Goal: Task Accomplishment & Management: Use online tool/utility

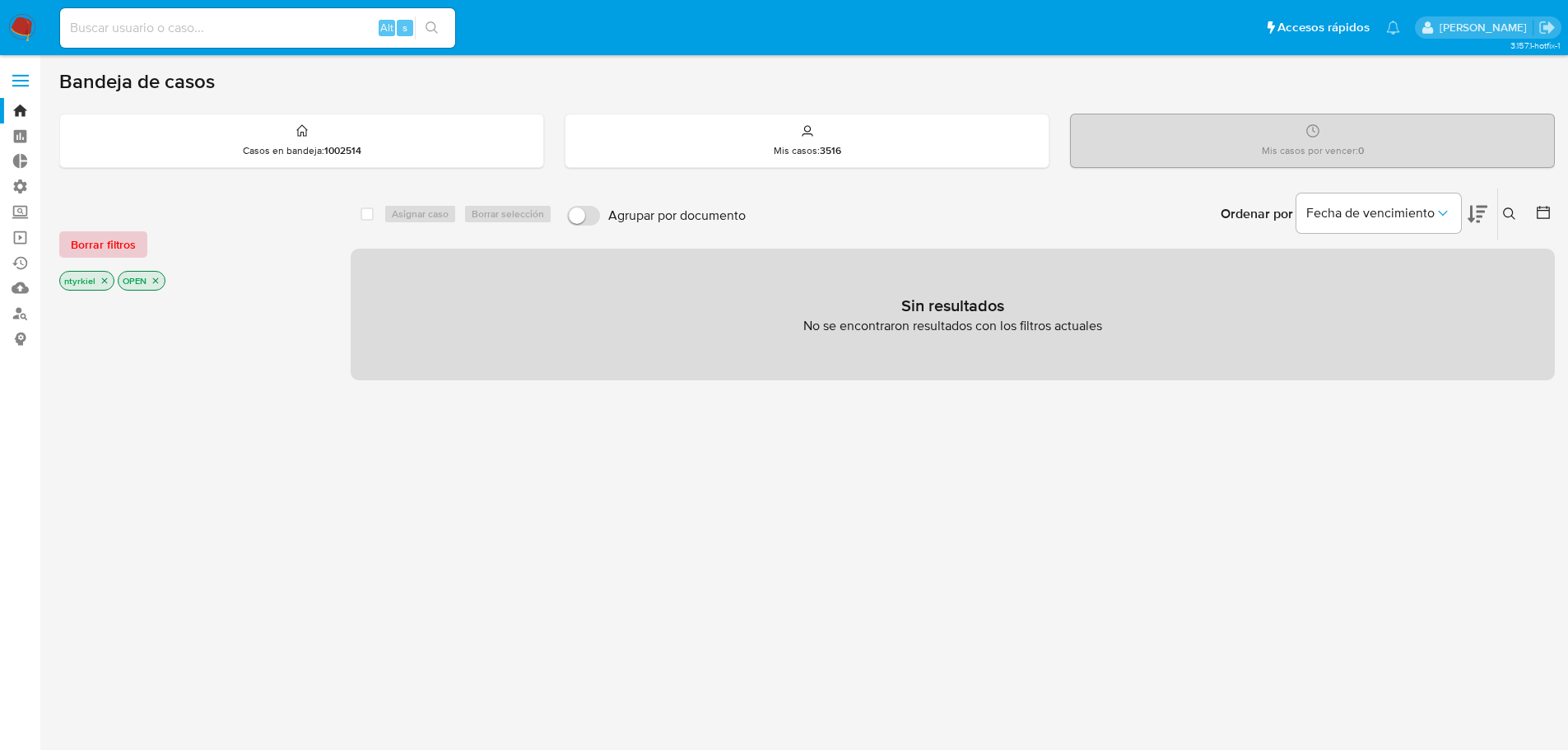
click at [108, 239] on span "Borrar filtros" at bounding box center [102, 244] width 65 height 23
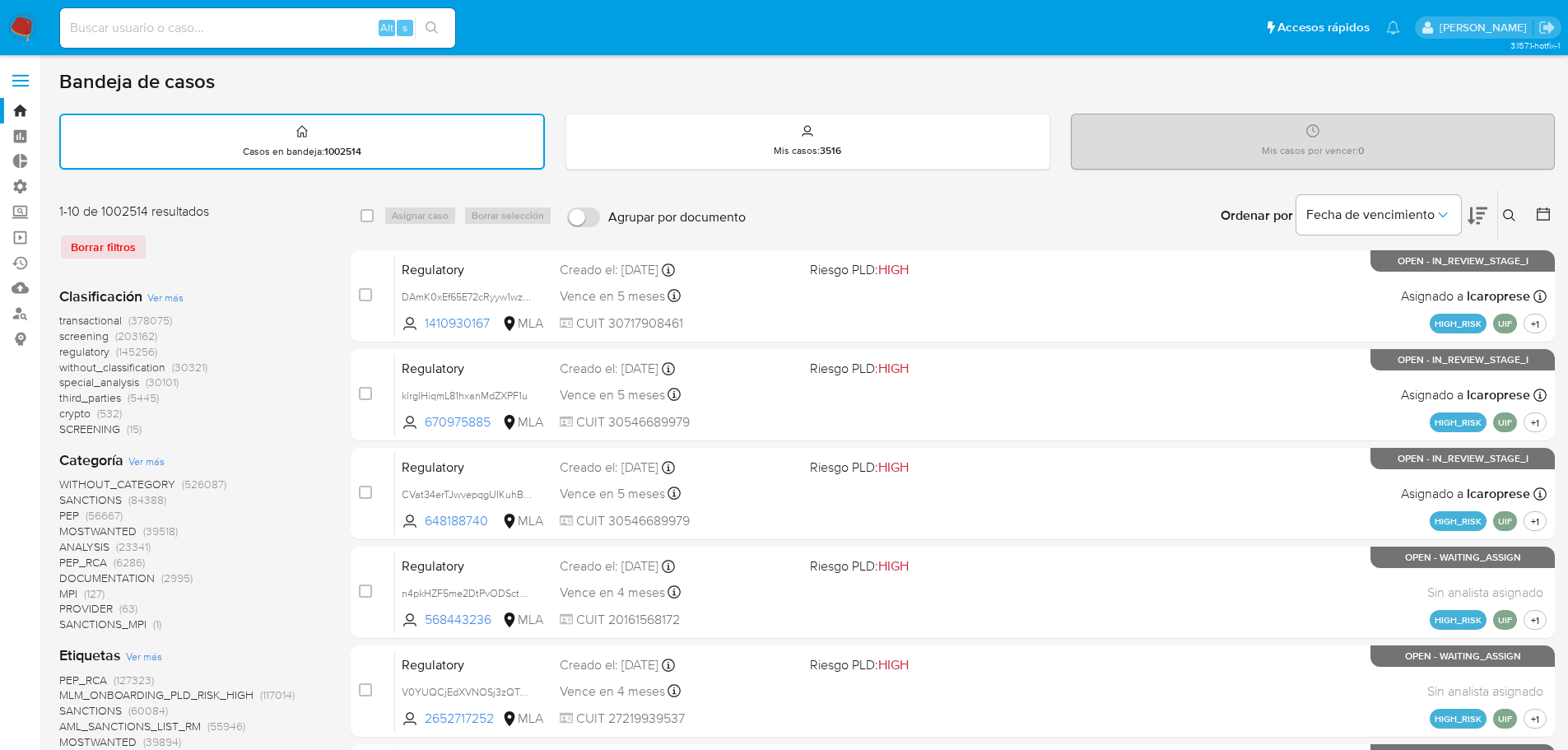
click at [95, 339] on span "screening" at bounding box center [83, 335] width 49 height 16
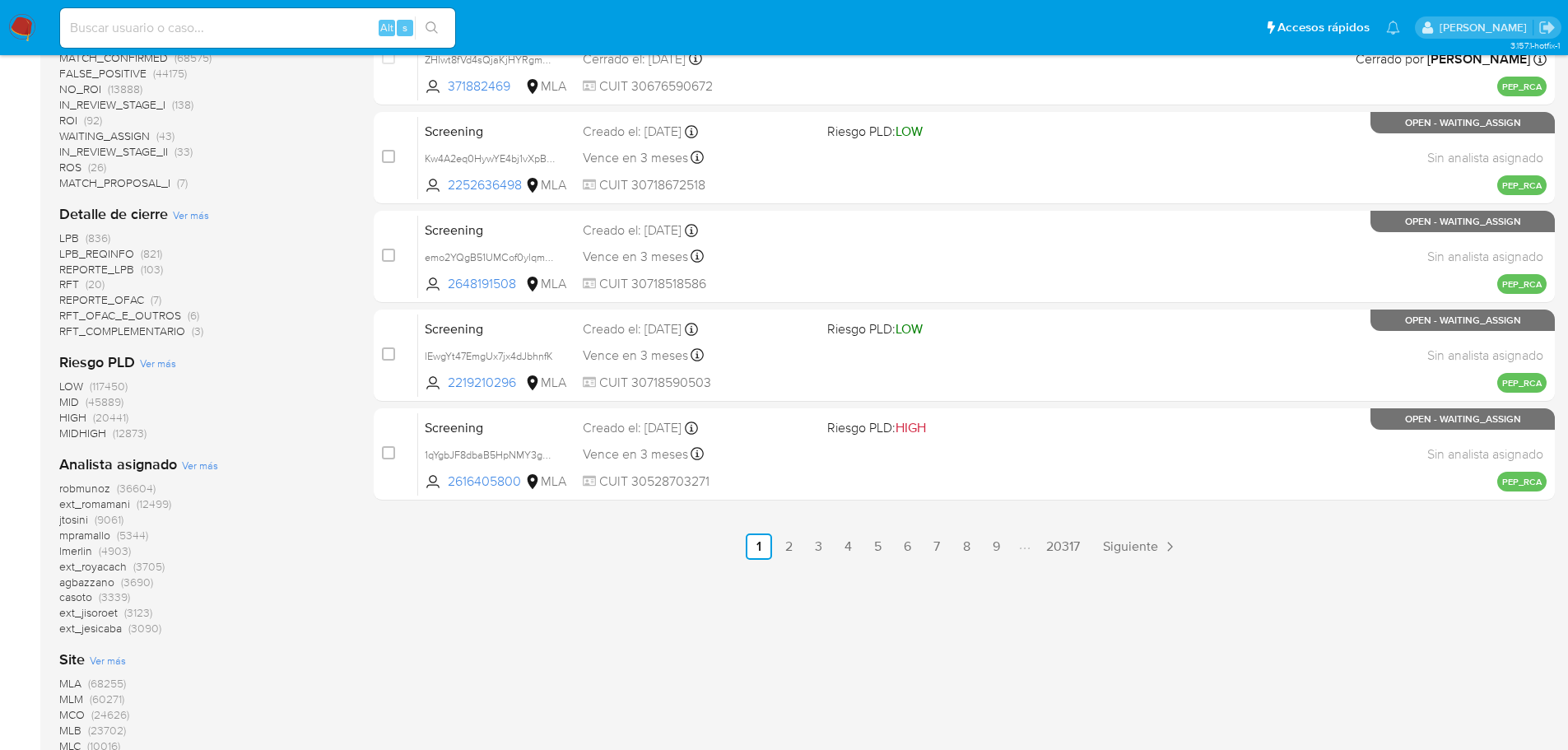
scroll to position [490, 0]
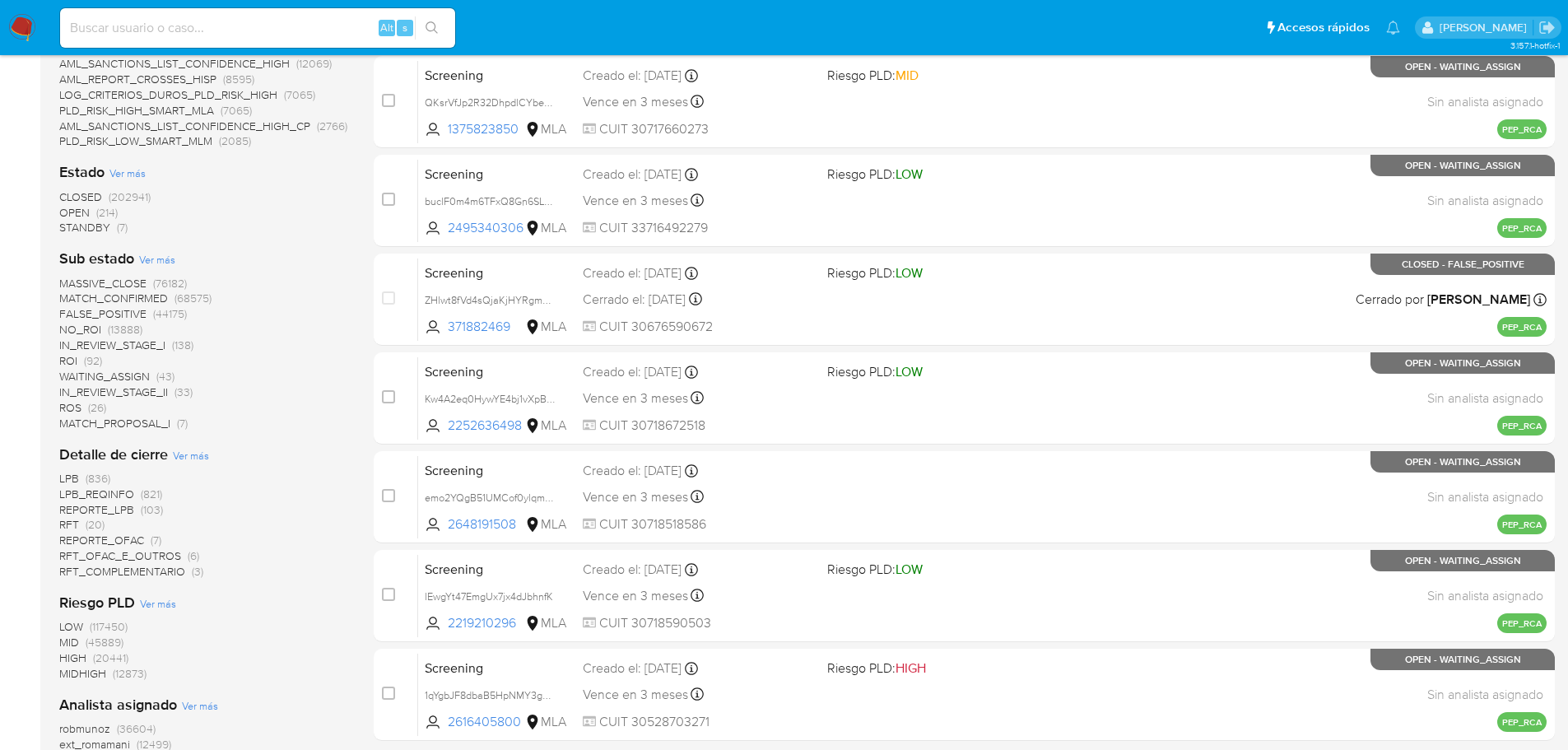
click at [73, 213] on span "OPEN" at bounding box center [74, 212] width 31 height 16
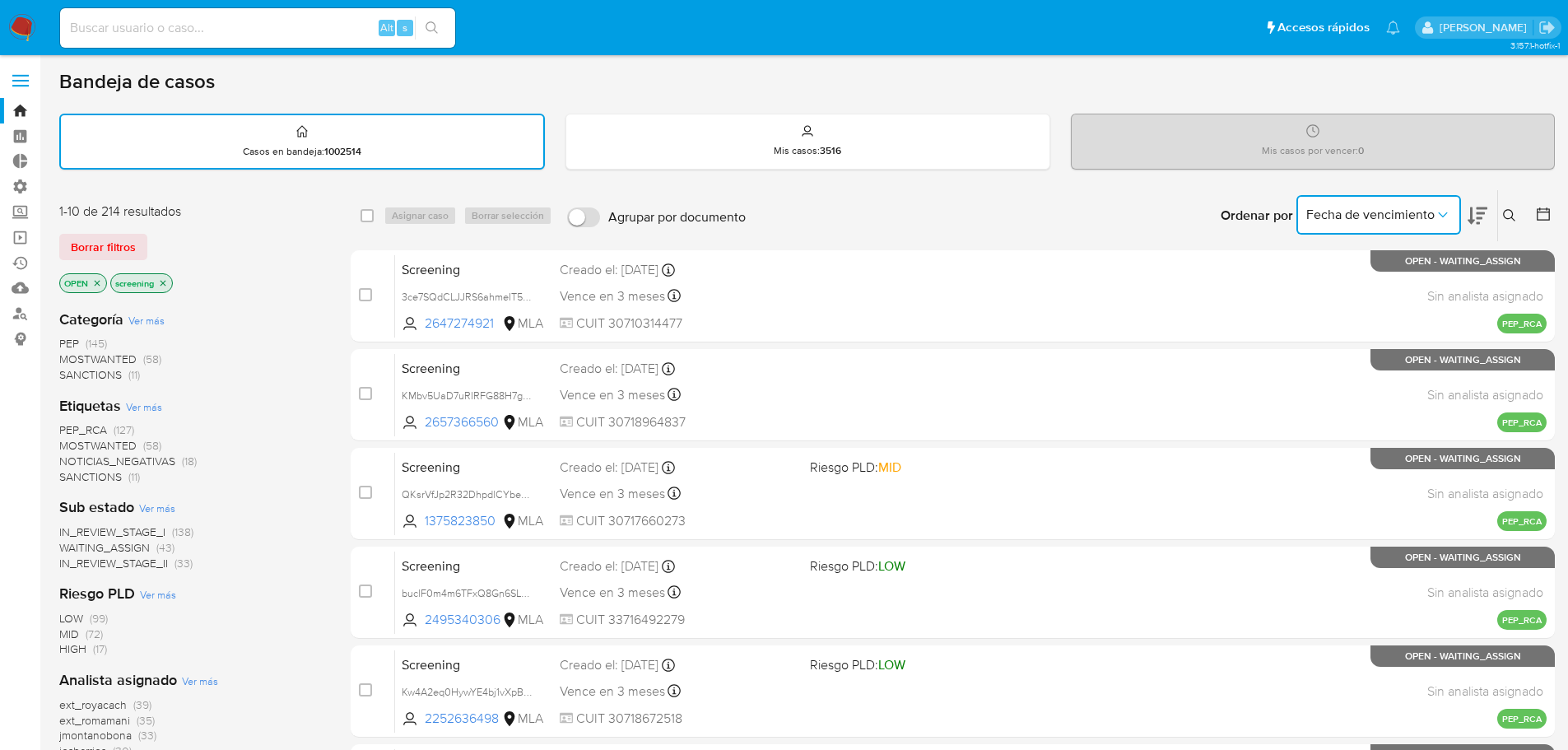
click at [1445, 215] on icon "Ordenar por" at bounding box center [1443, 214] width 16 height 16
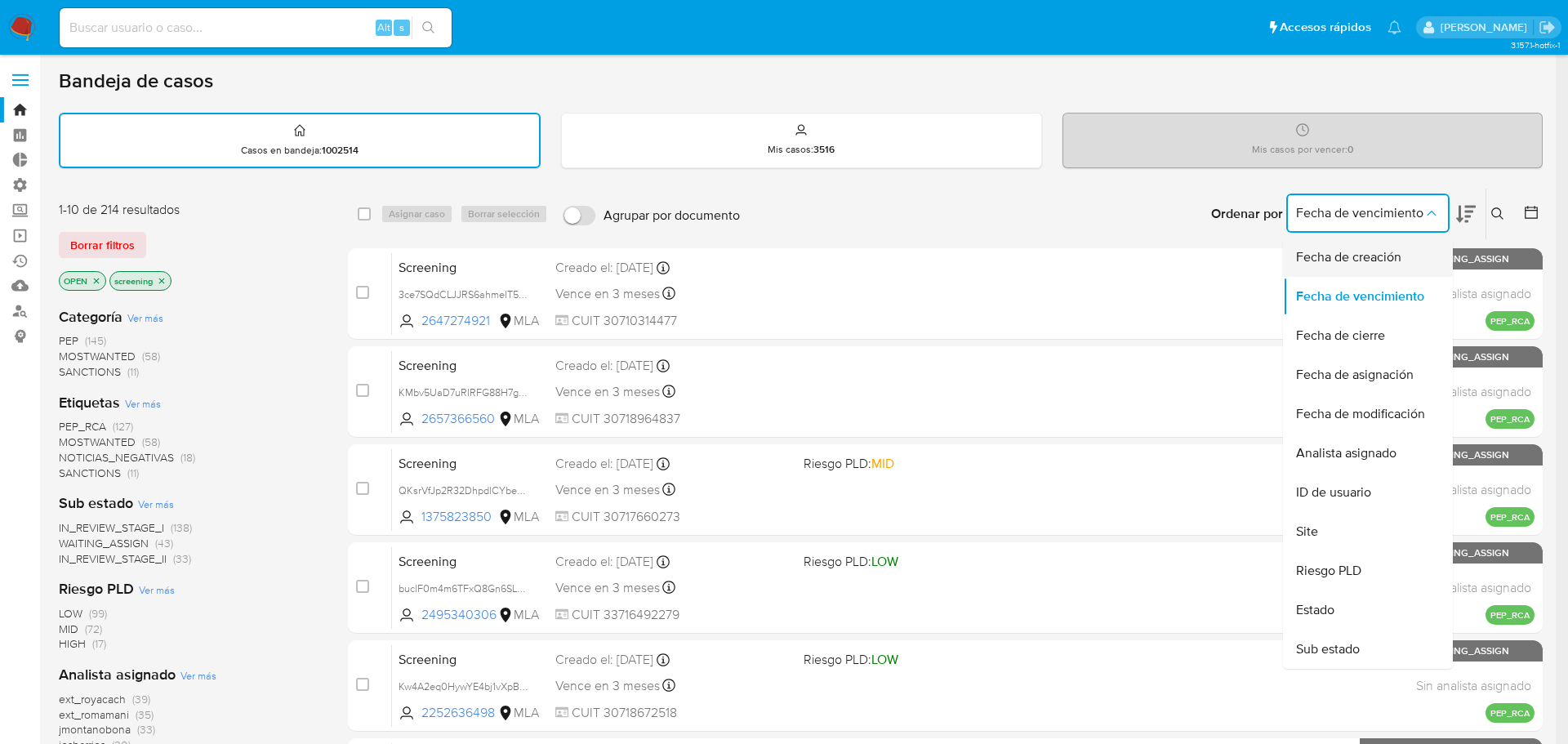
click at [1383, 256] on span "Fecha de creación" at bounding box center [1349, 257] width 105 height 16
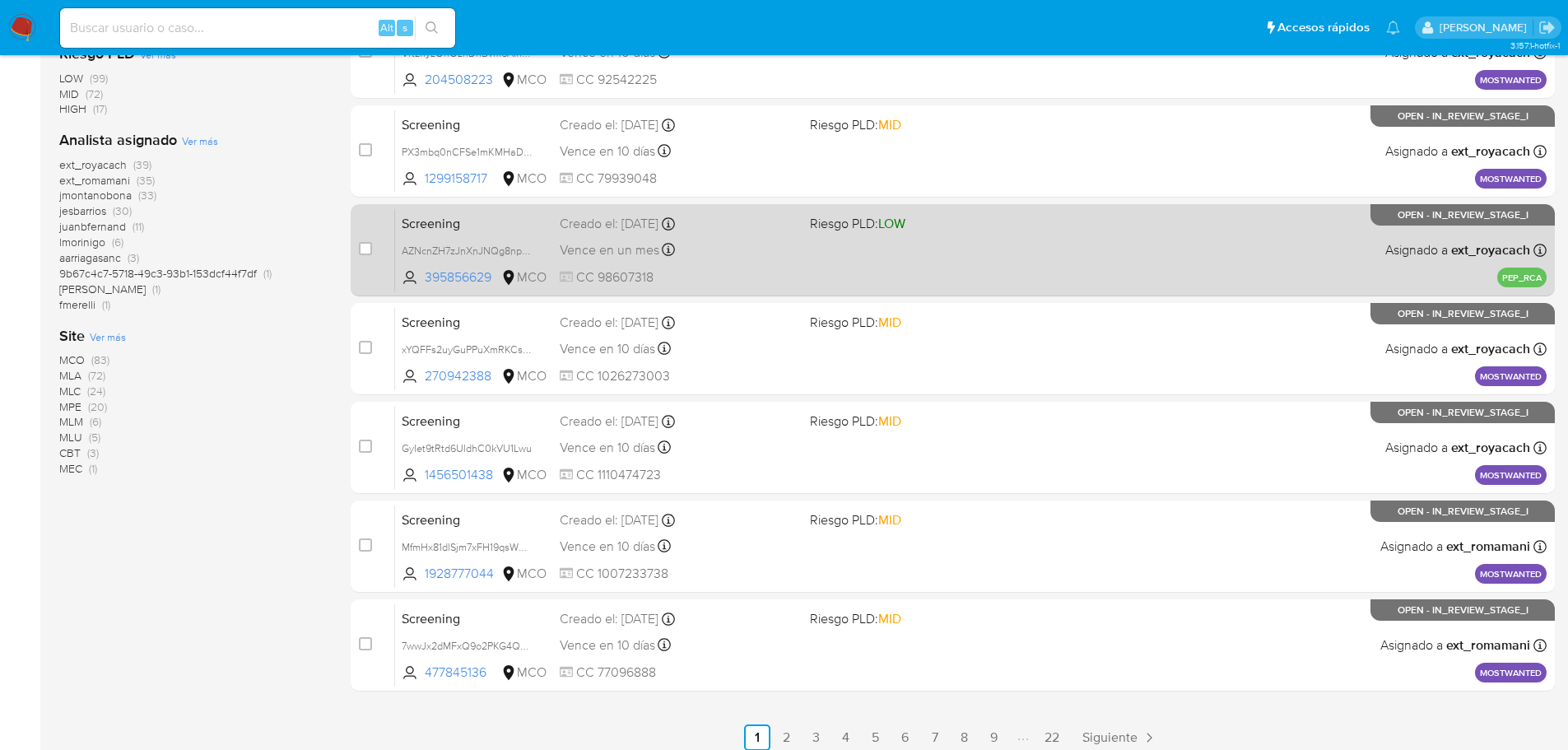
scroll to position [552, 0]
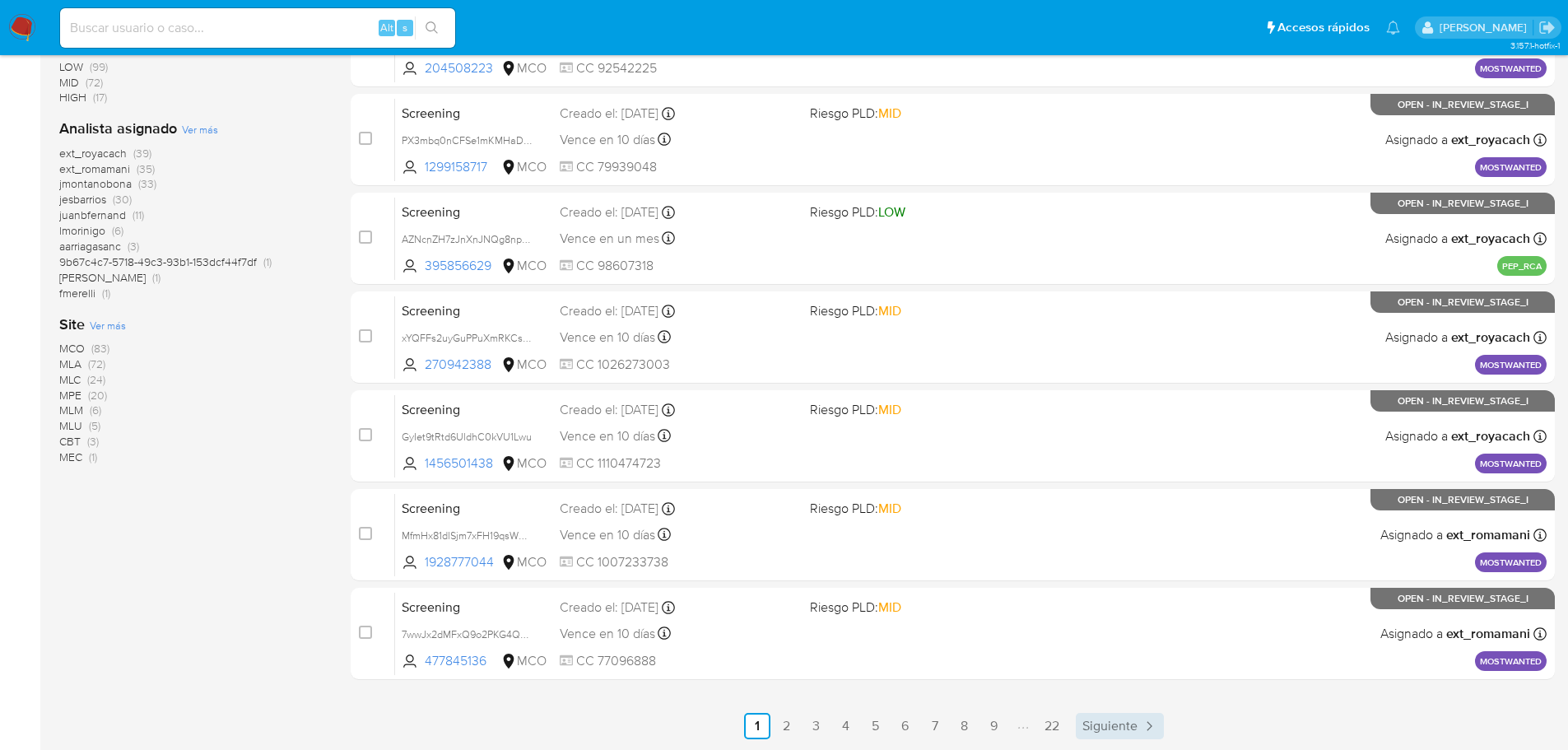
click at [1113, 732] on span "Siguiente" at bounding box center [1110, 727] width 55 height 14
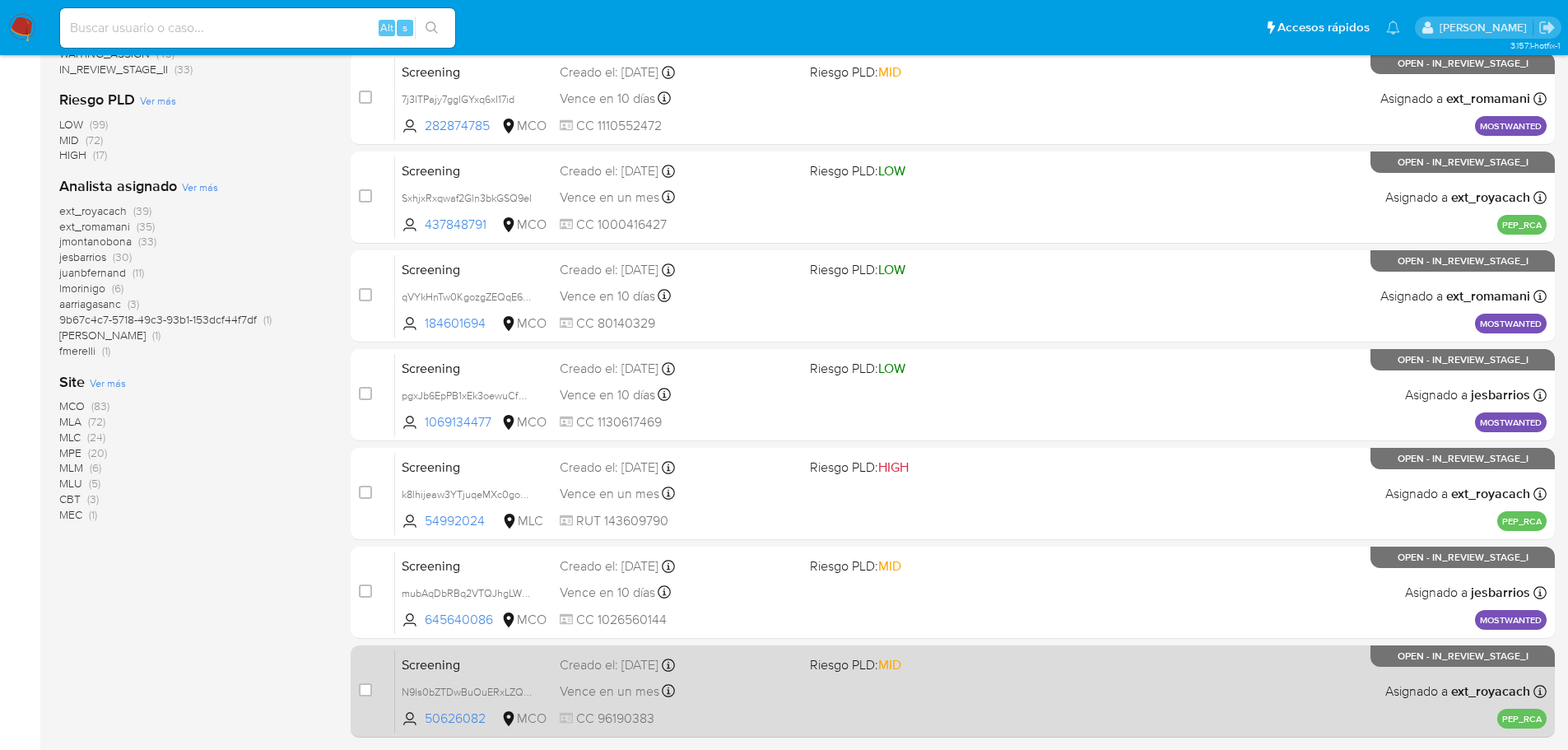
scroll to position [552, 0]
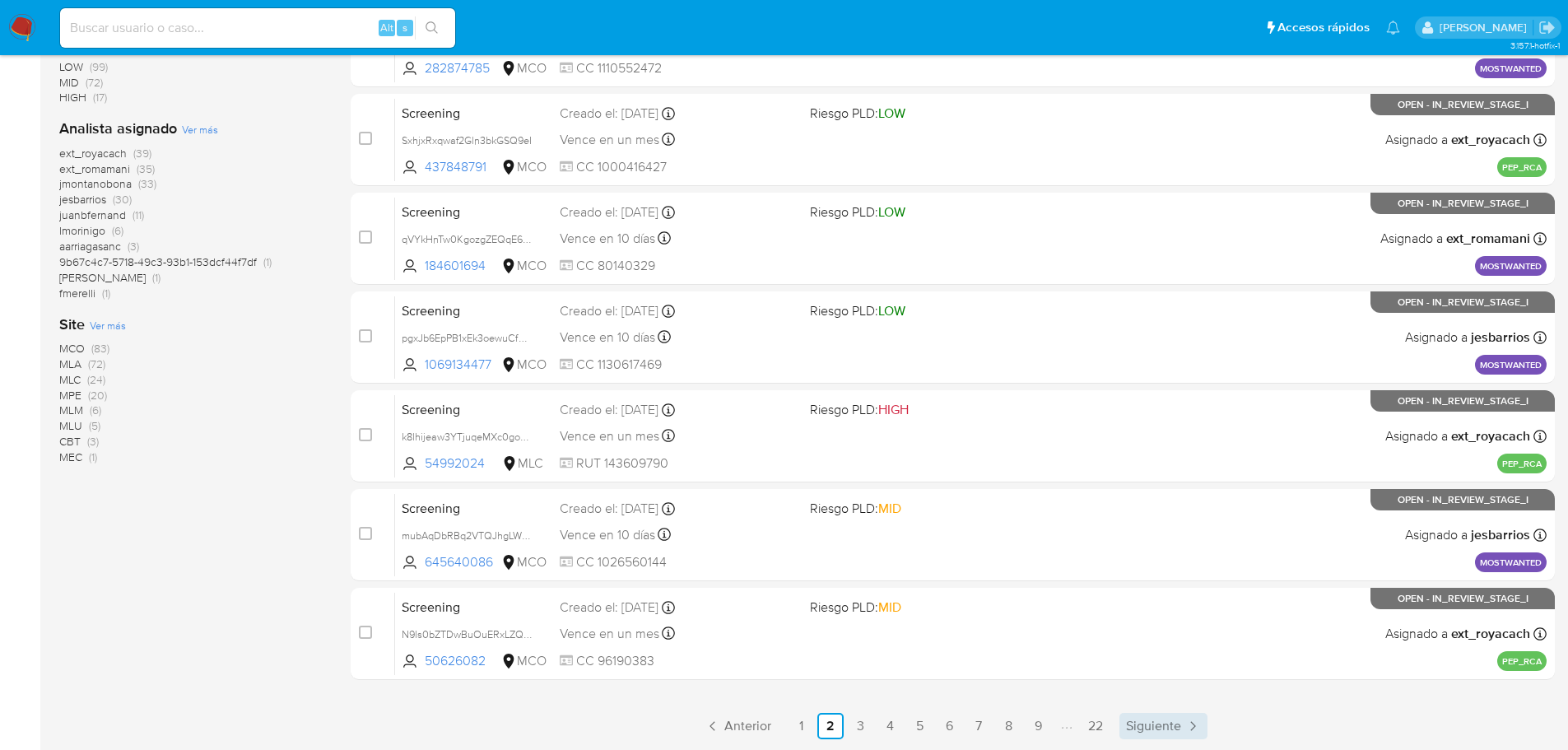
click at [1150, 730] on span "Siguiente" at bounding box center [1153, 727] width 55 height 14
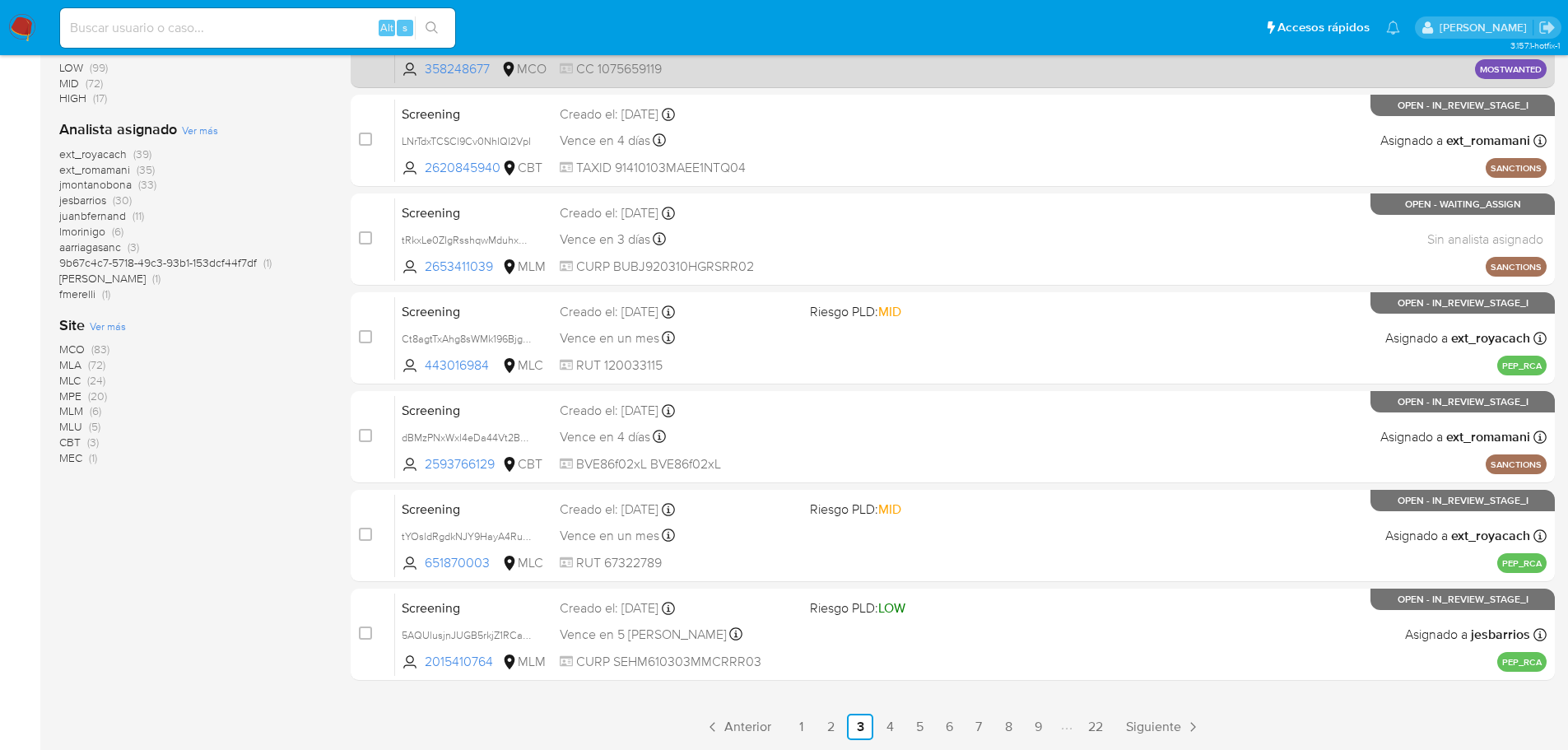
scroll to position [552, 0]
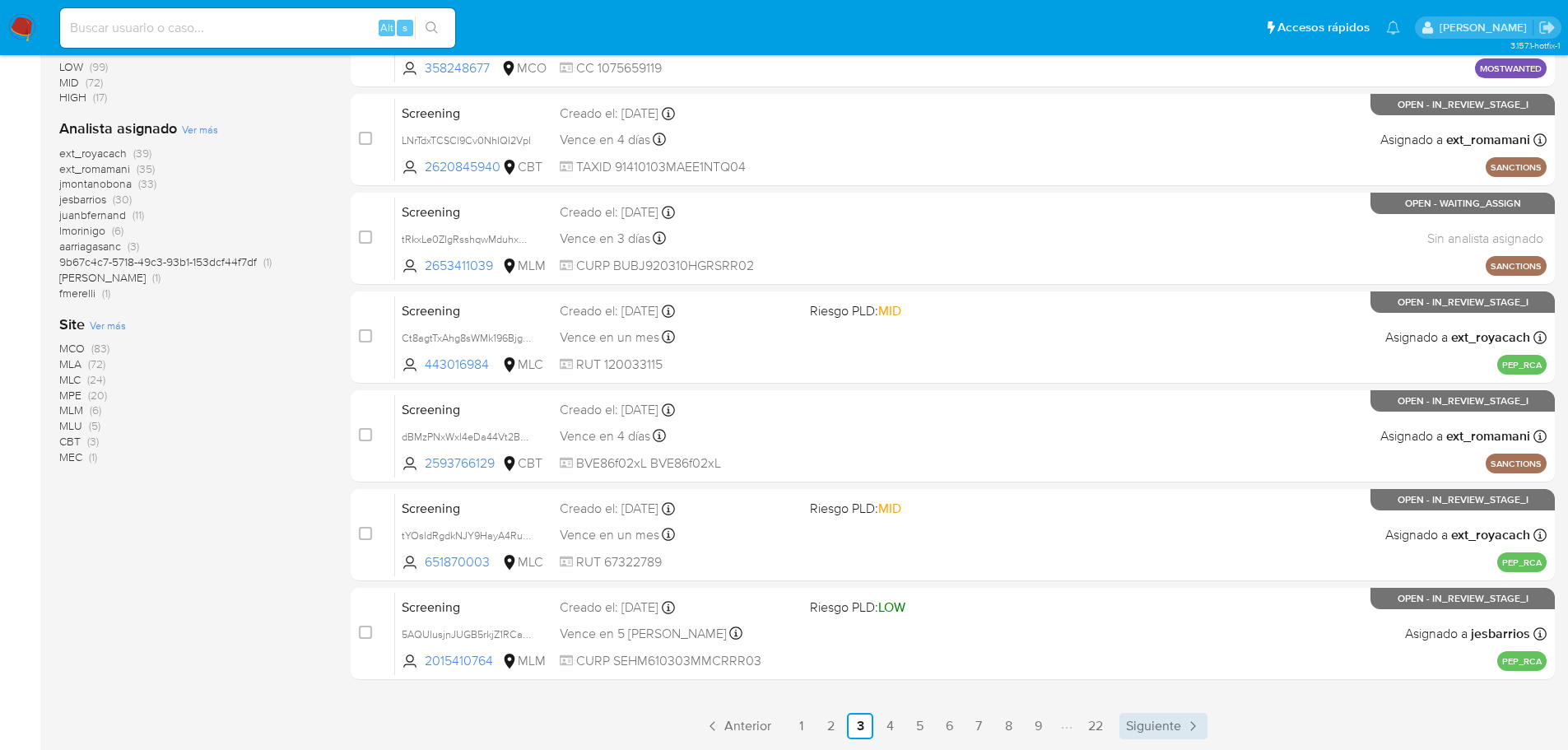
click at [1166, 730] on span "Siguiente" at bounding box center [1153, 727] width 55 height 14
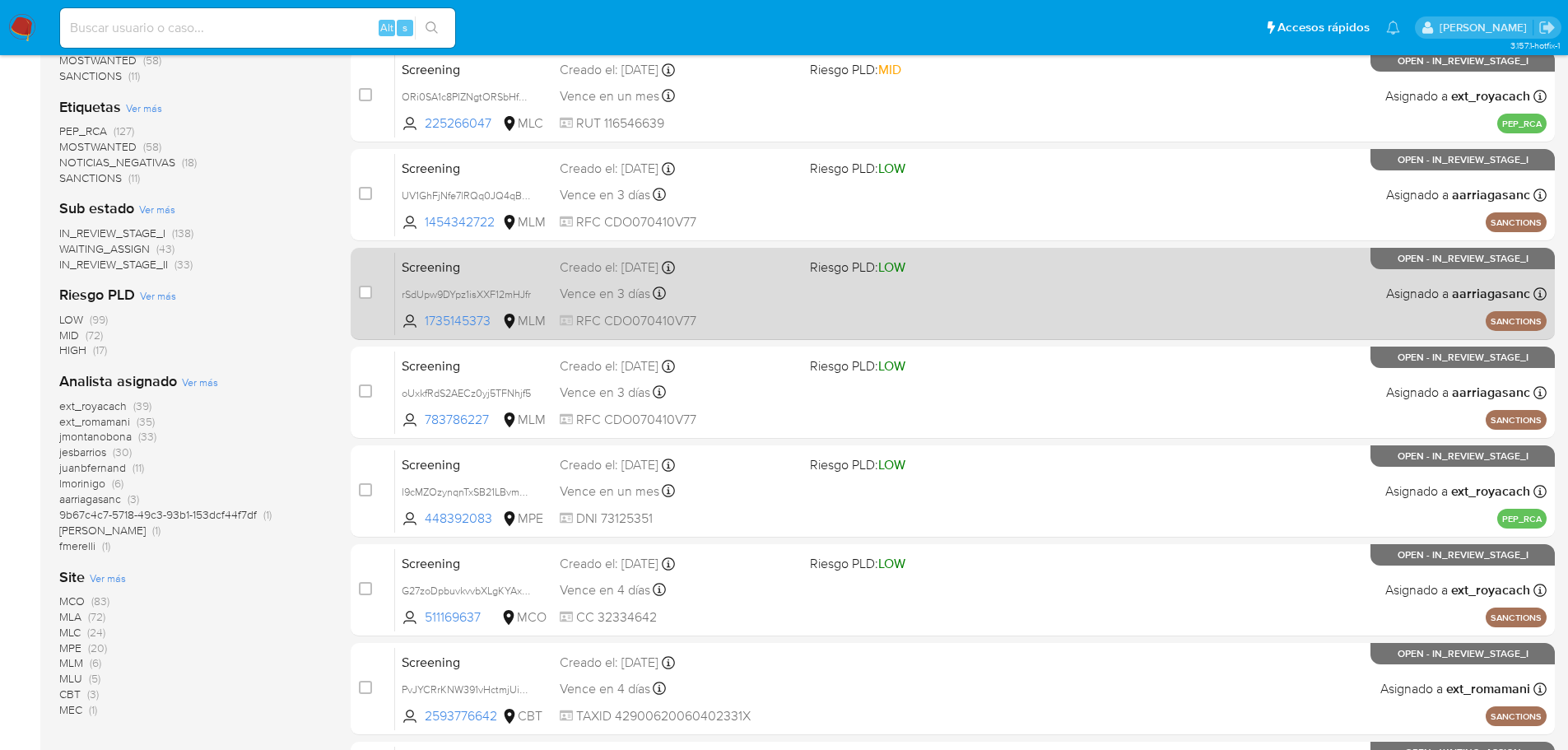
scroll to position [552, 0]
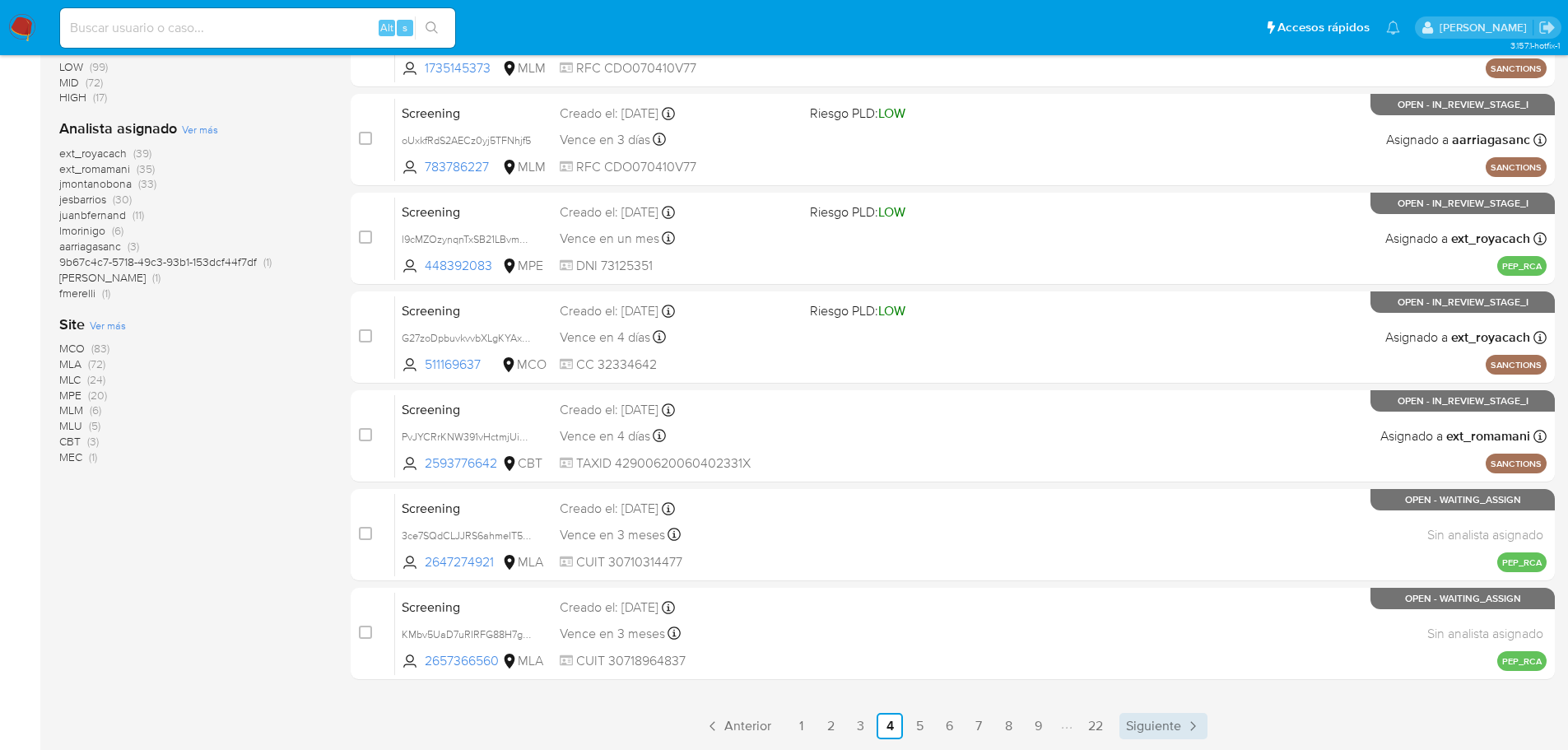
click at [1159, 732] on span "Siguiente" at bounding box center [1153, 727] width 55 height 14
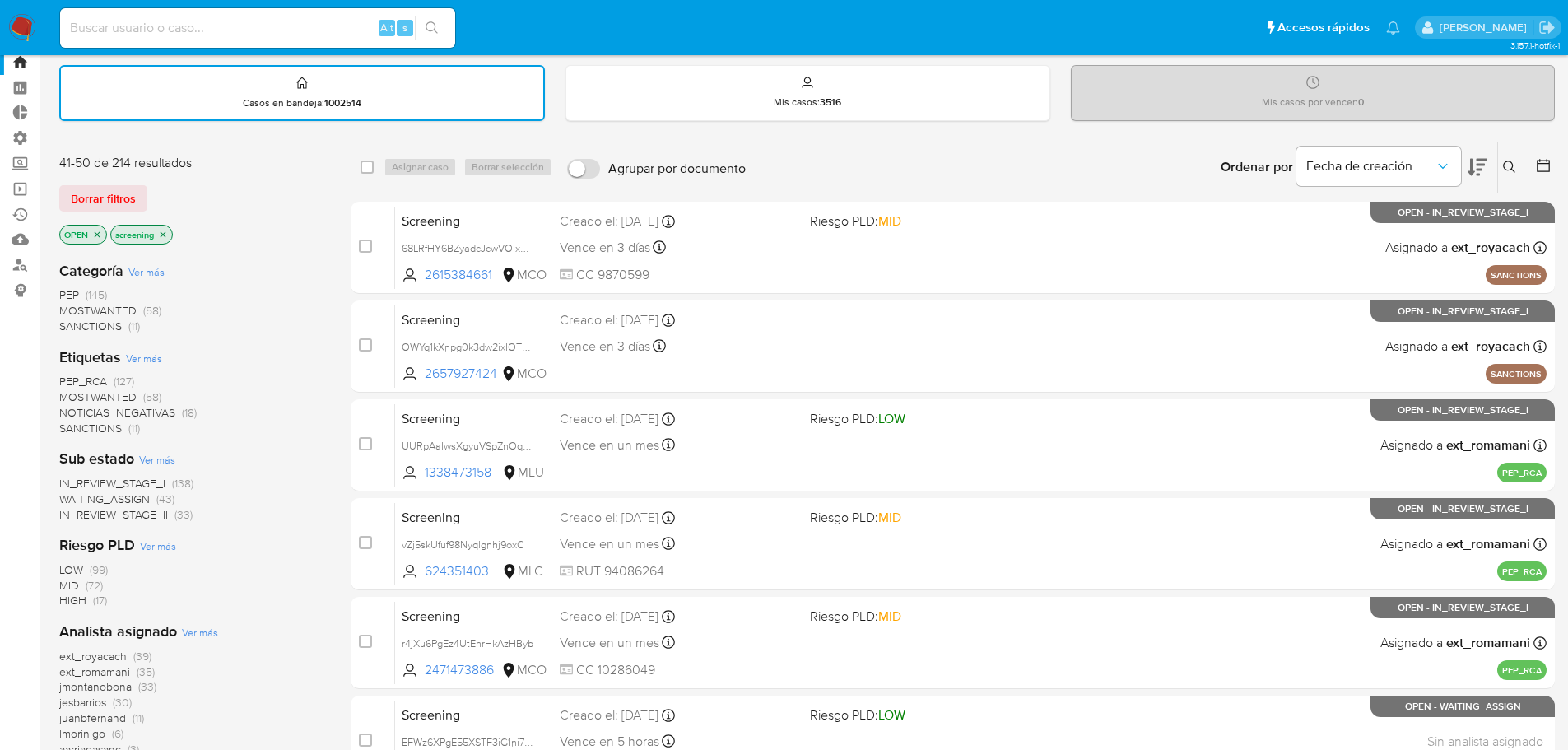
scroll to position [552, 0]
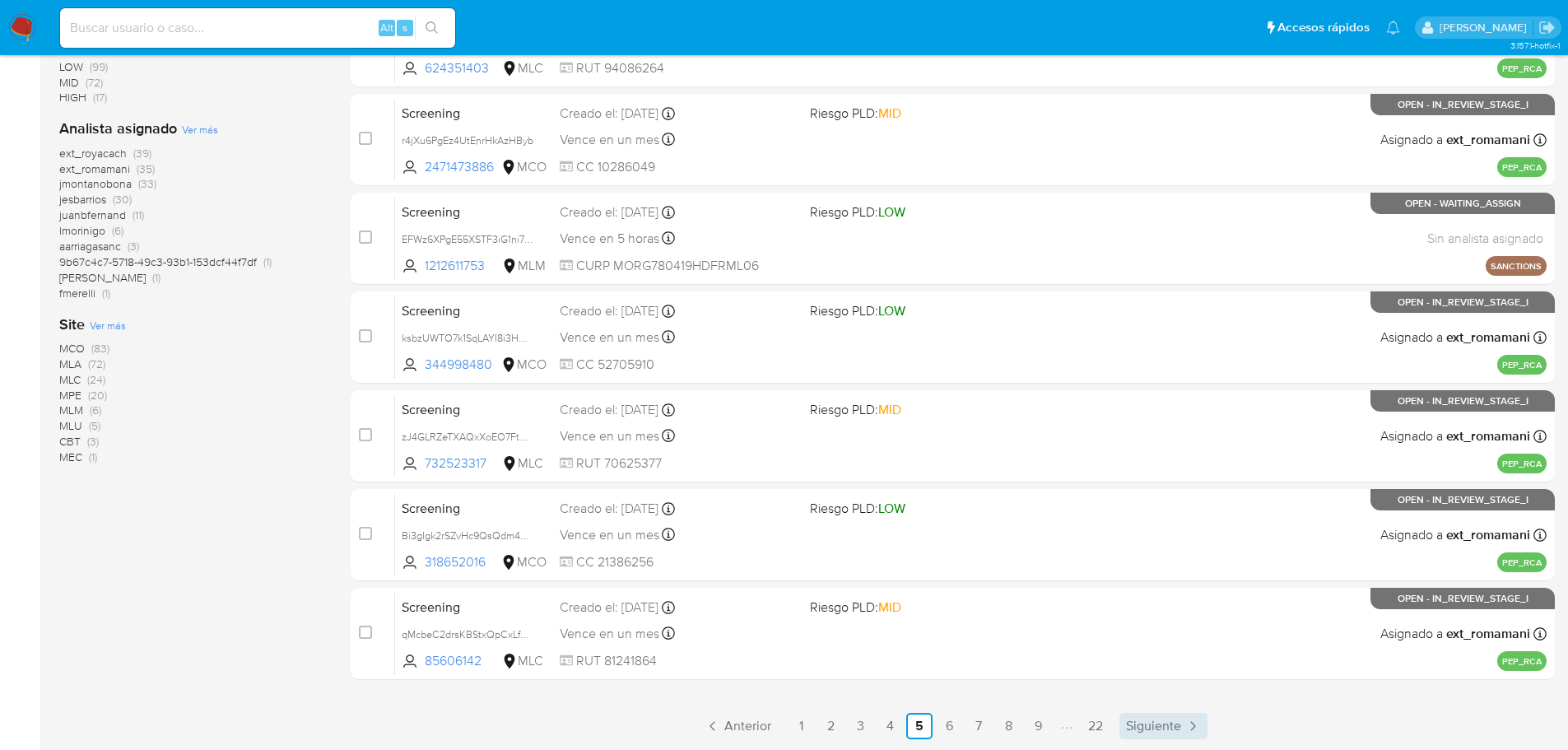
click at [1173, 720] on span "Siguiente" at bounding box center [1153, 727] width 55 height 14
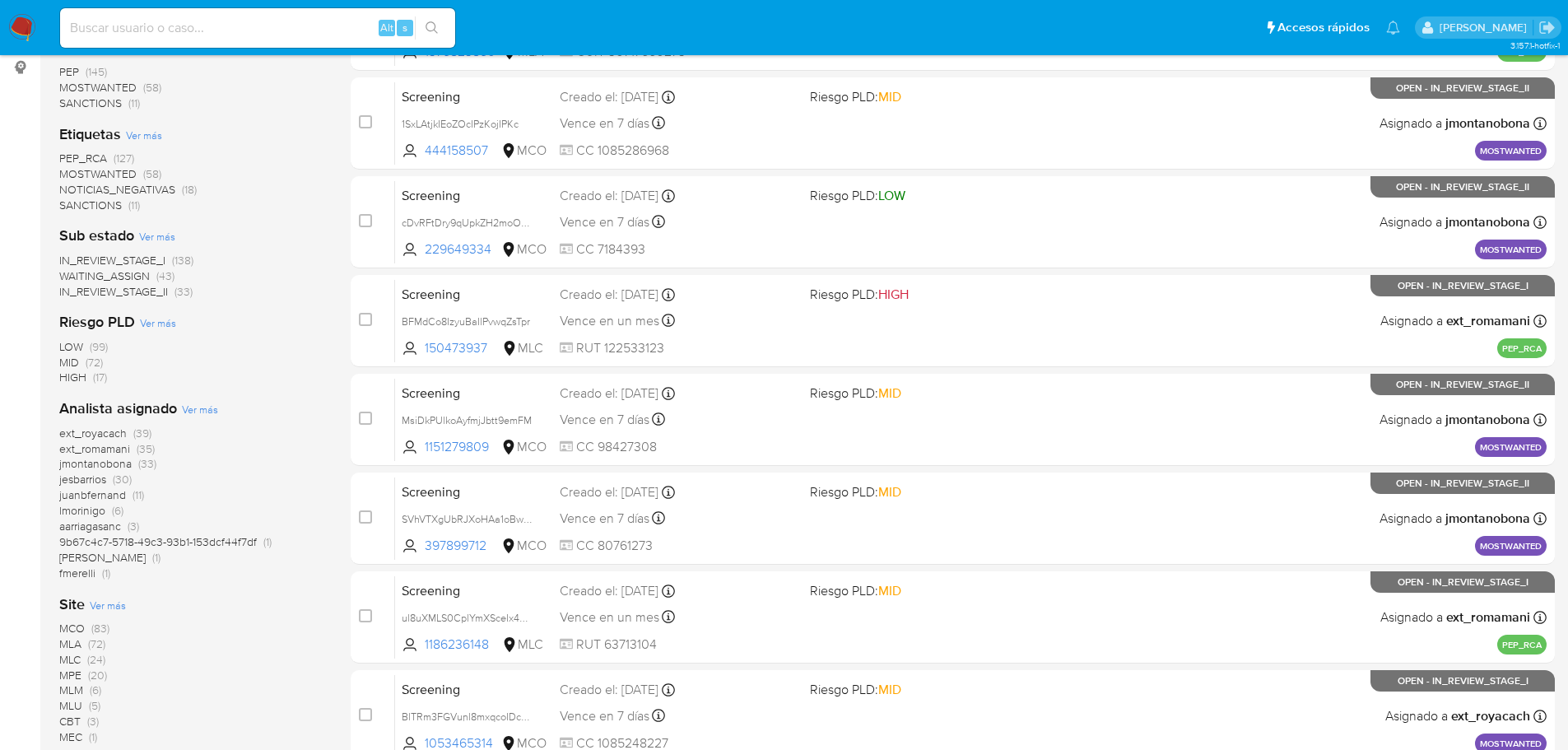
scroll to position [552, 0]
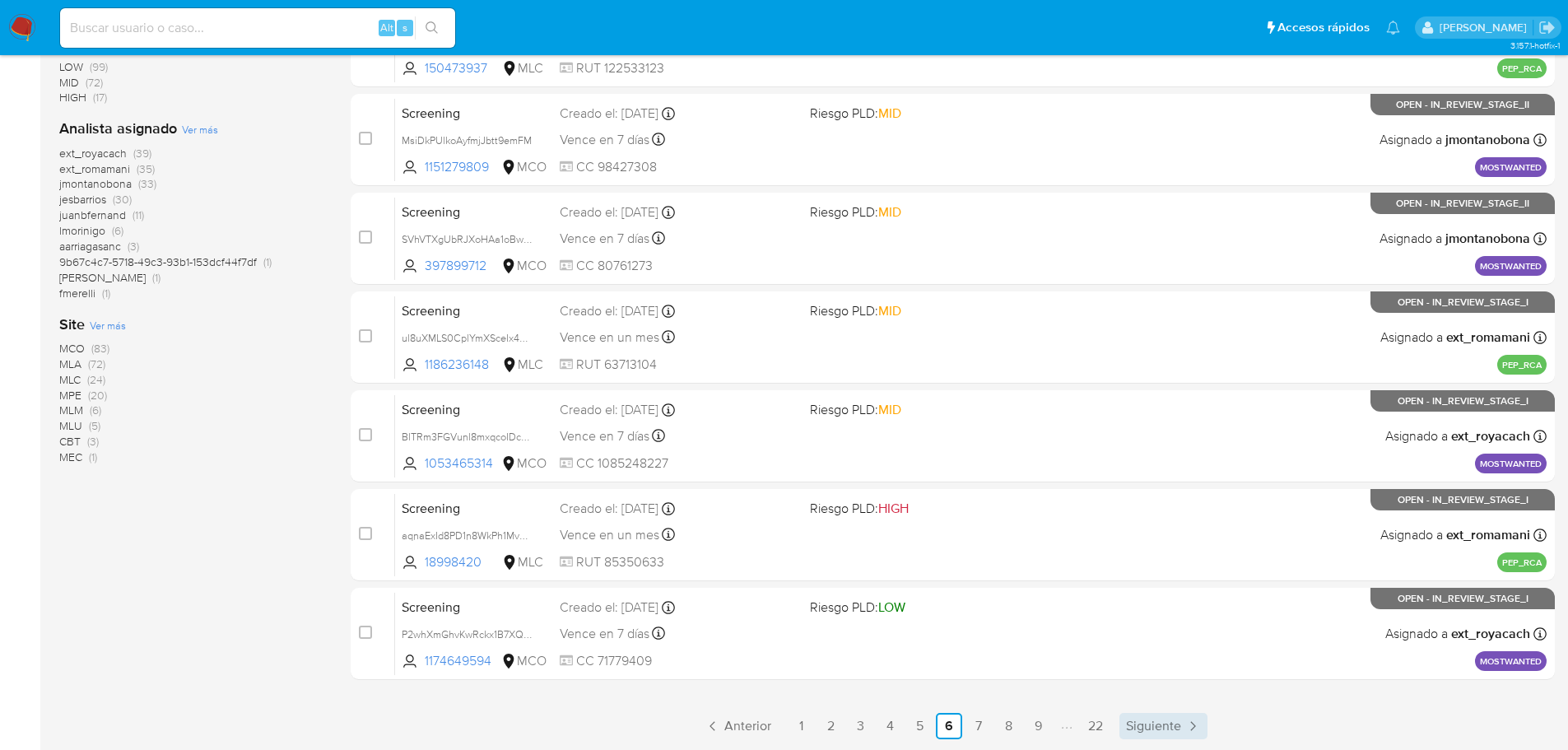
click at [1150, 731] on span "Siguiente" at bounding box center [1153, 727] width 55 height 14
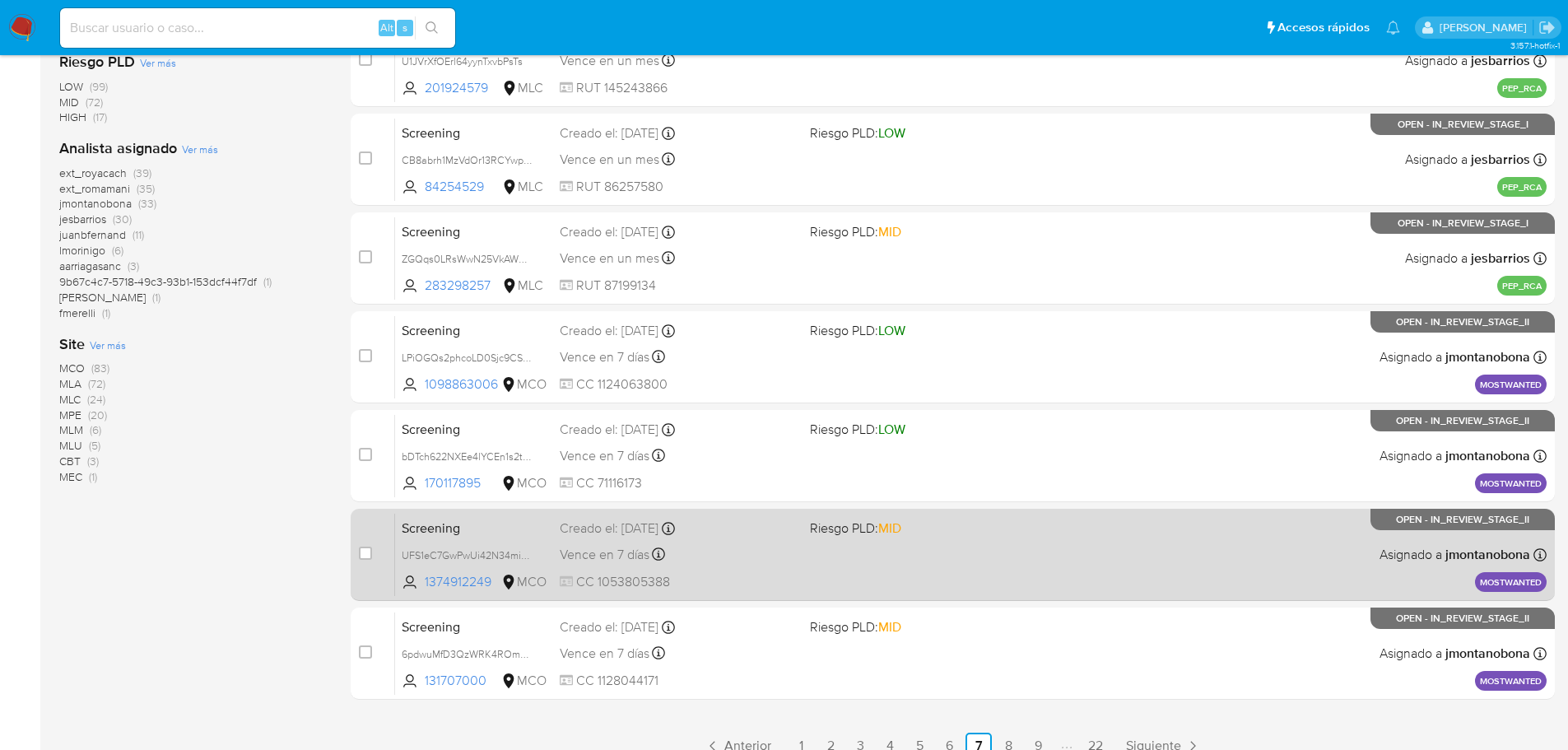
scroll to position [552, 0]
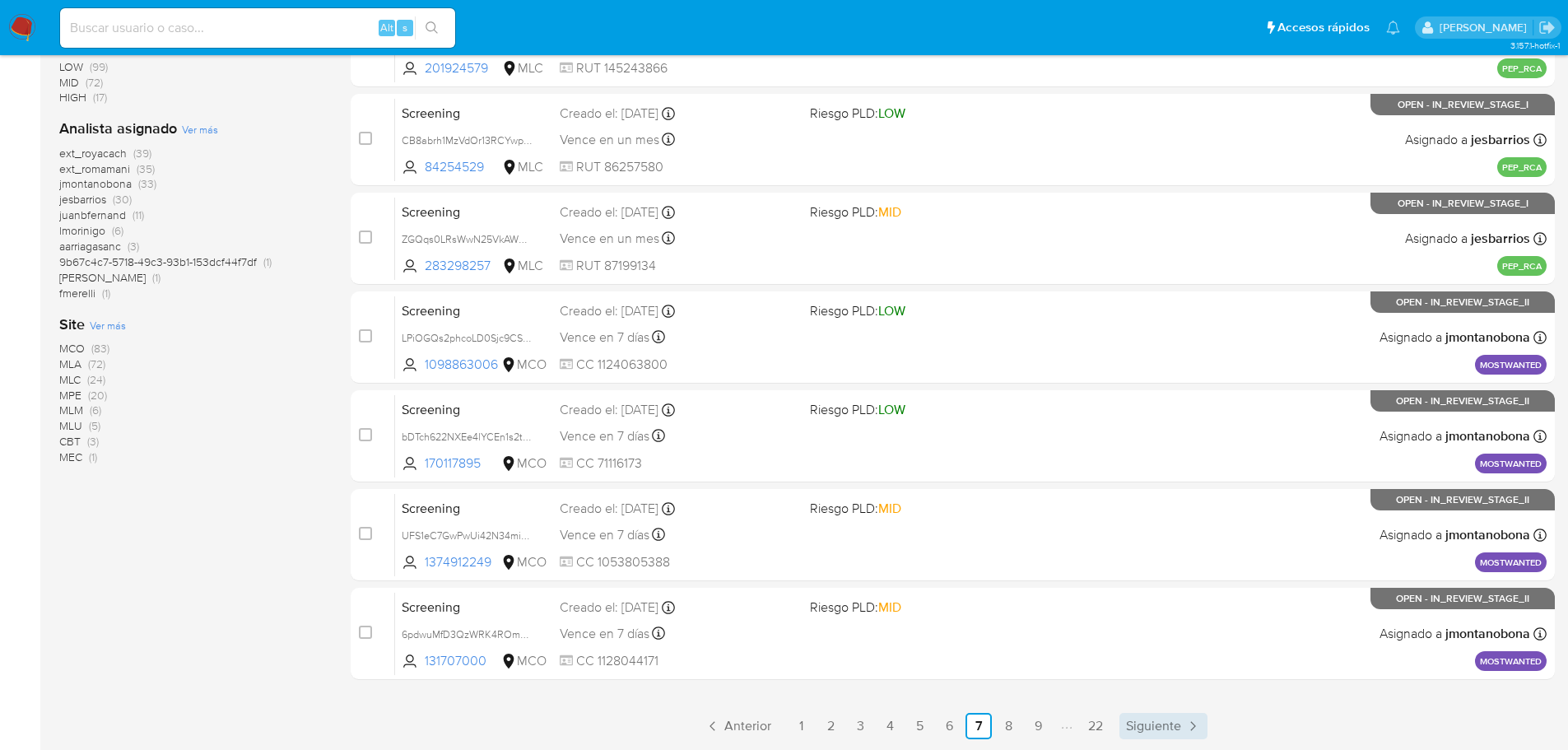
click at [1167, 726] on span "Siguiente" at bounding box center [1153, 727] width 55 height 14
